Goal: Use online tool/utility: Utilize a website feature to perform a specific function

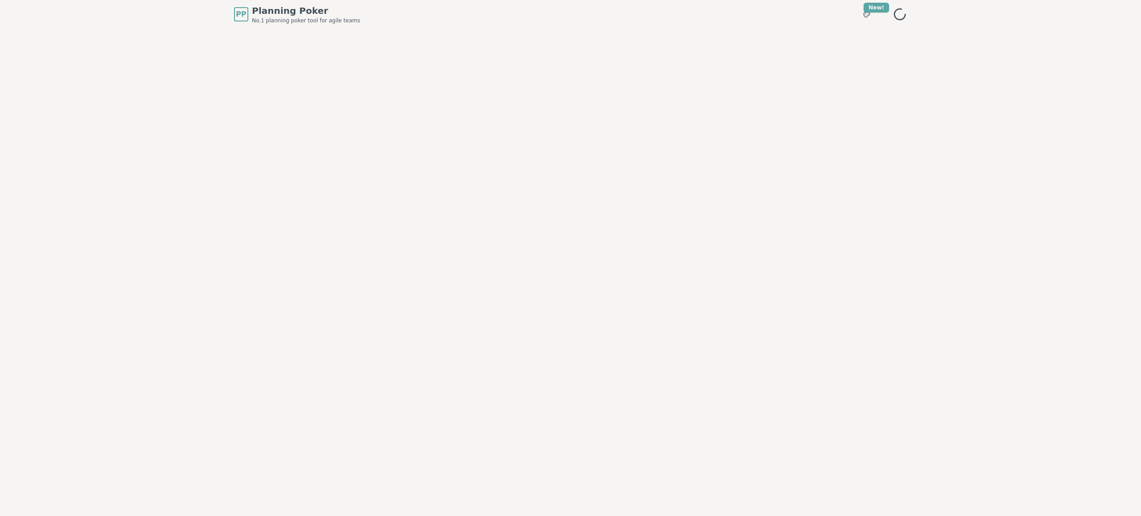
click at [915, 263] on div "PP Planning Poker No.1 planning poker tool for agile teams Toggle theme New! Me…" at bounding box center [570, 258] width 1141 height 516
